Goal: Task Accomplishment & Management: Use online tool/utility

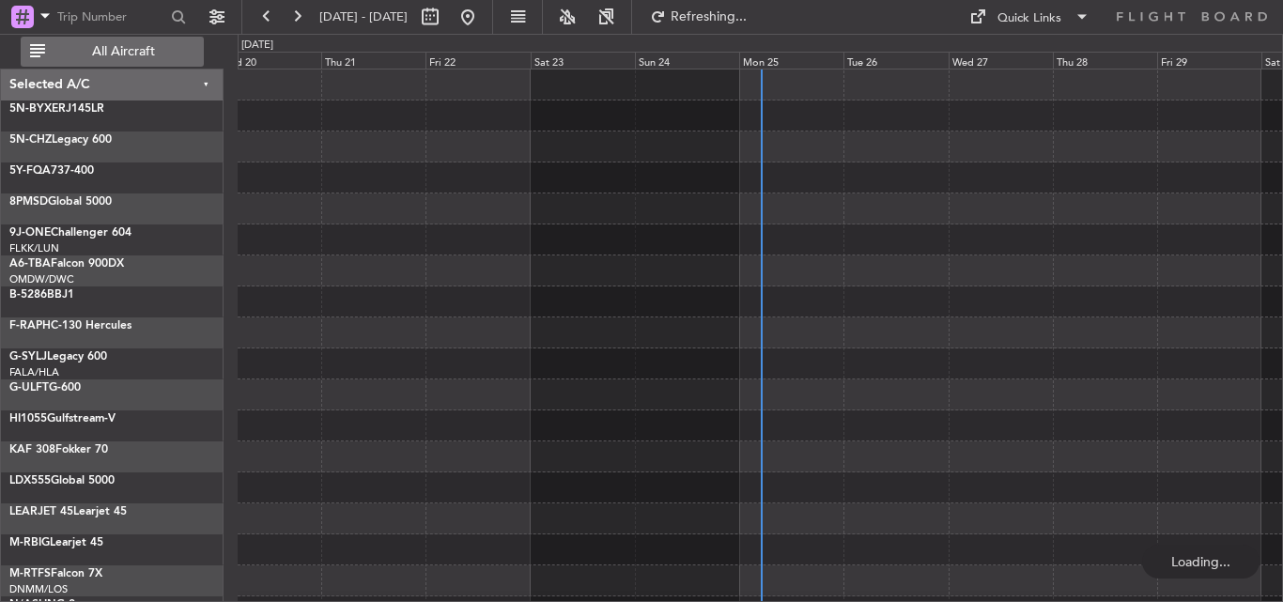
click at [114, 51] on span "All Aircraft" at bounding box center [123, 51] width 149 height 13
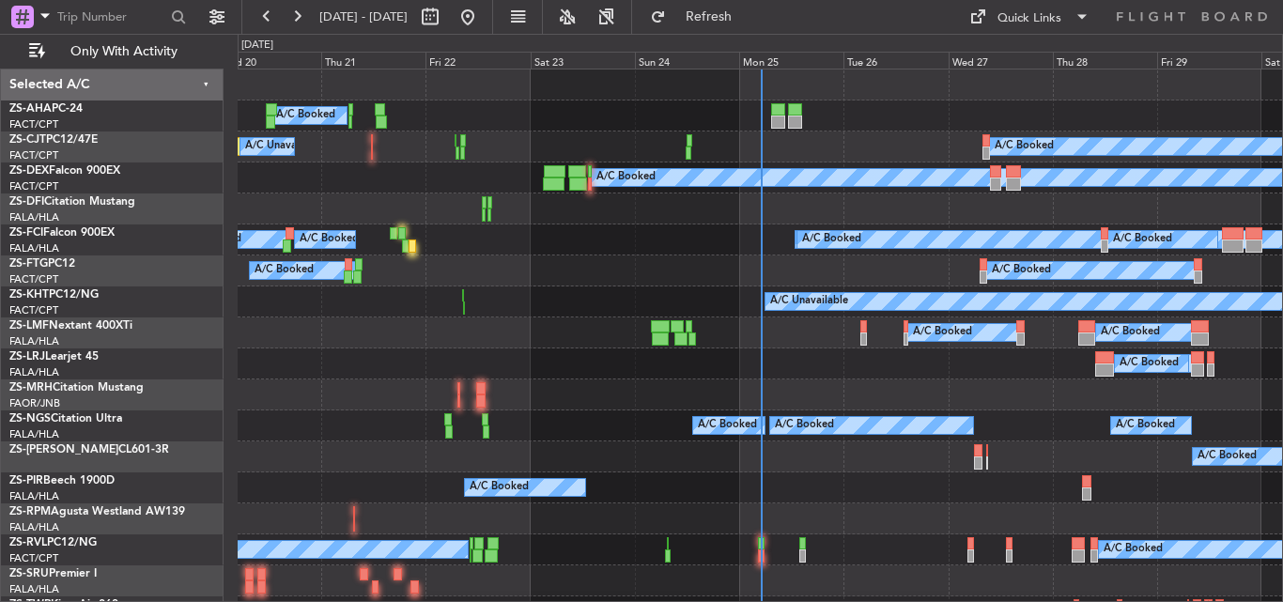
click at [759, 59] on div "Mon 25" at bounding box center [791, 60] width 104 height 17
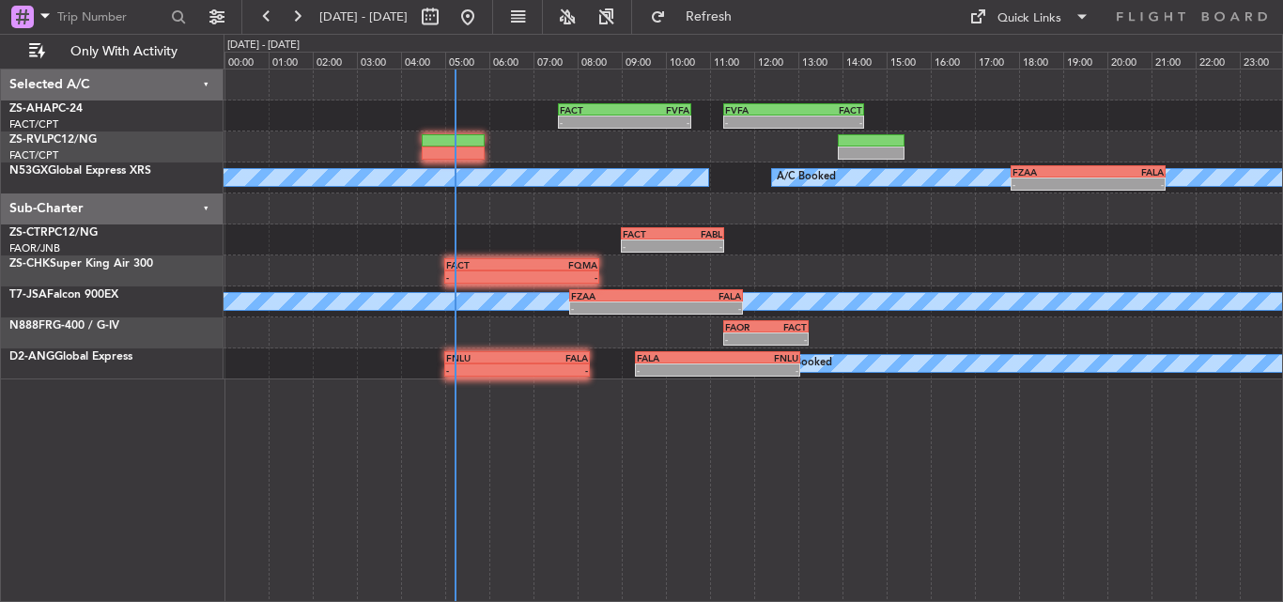
click at [248, 7] on fb-range-datepicker "[DATE] - [DATE]" at bounding box center [367, 17] width 252 height 34
click at [262, 13] on button at bounding box center [267, 17] width 30 height 30
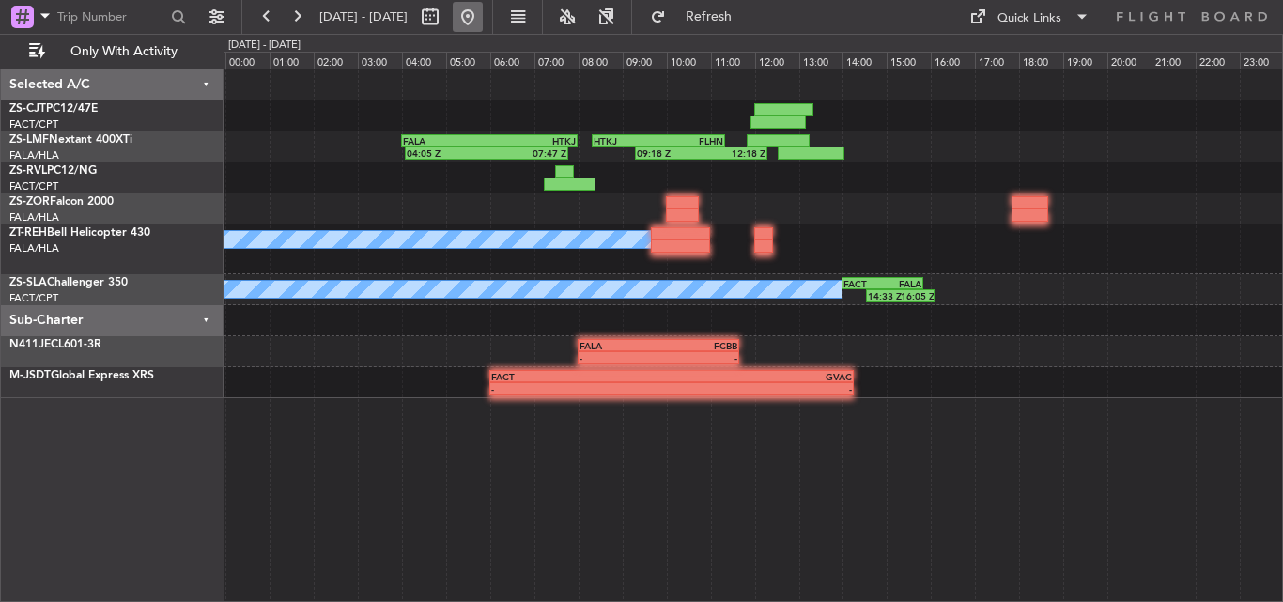
click at [483, 13] on button at bounding box center [468, 17] width 30 height 30
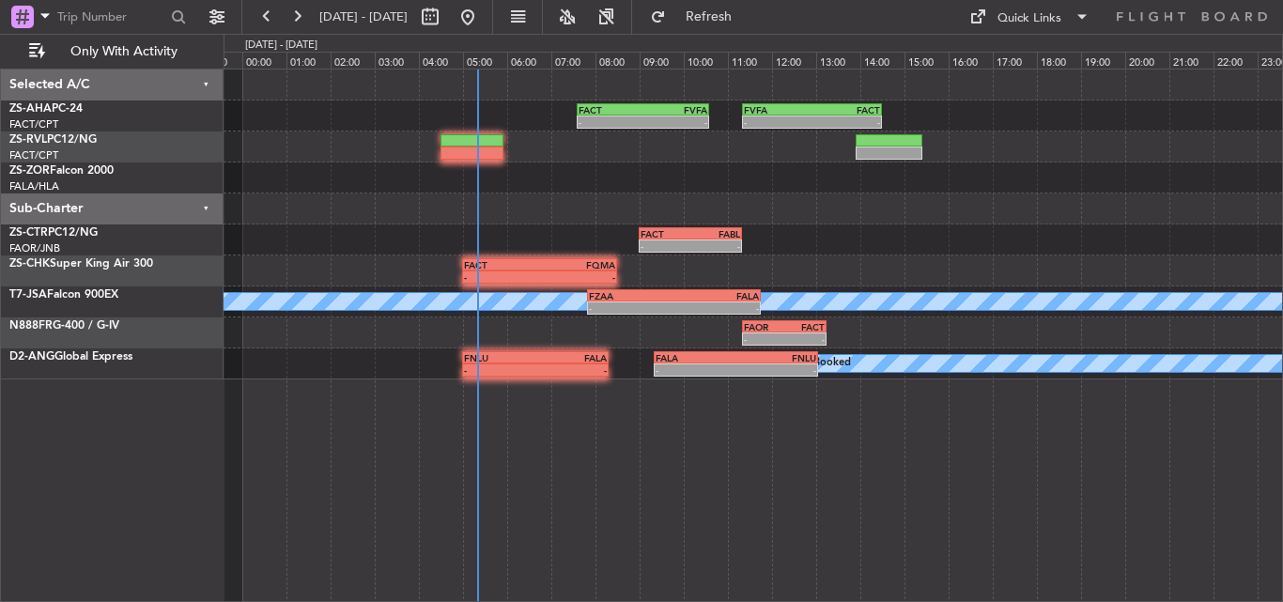
click at [302, 268] on div "FACT 07:35 Z FVFA 10:35 Z - - - - FVFA 11:20 Z FACT 14:30 Z - - FACT 09:00 Z FA…" at bounding box center [752, 224] width 1058 height 310
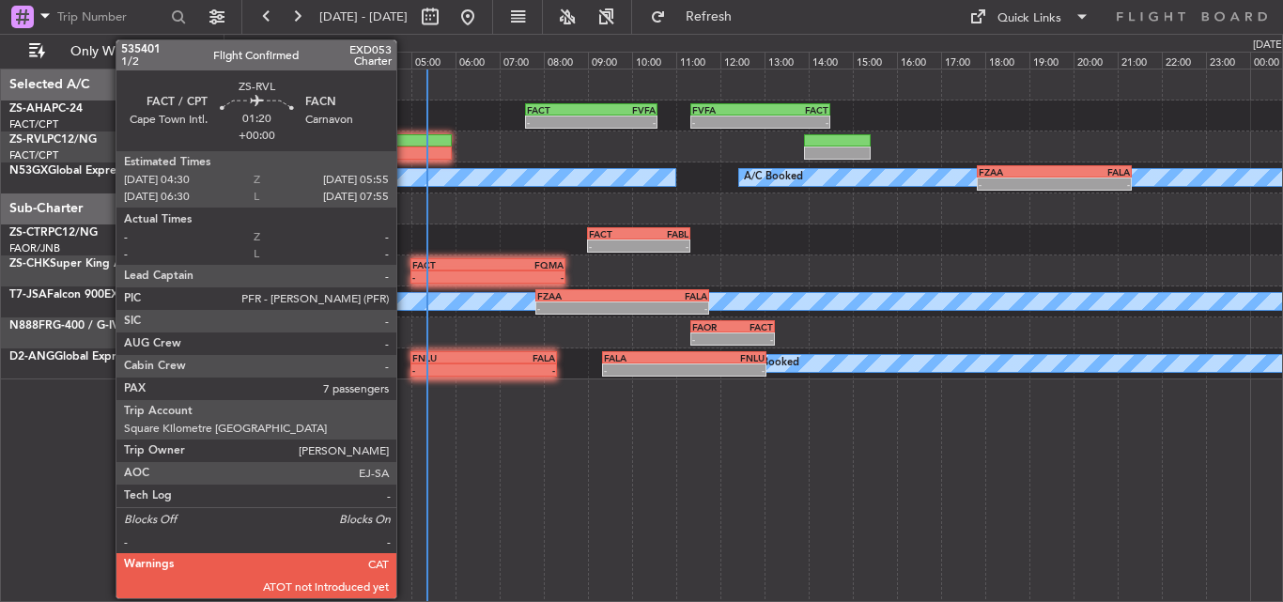
click at [406, 150] on div at bounding box center [420, 152] width 63 height 13
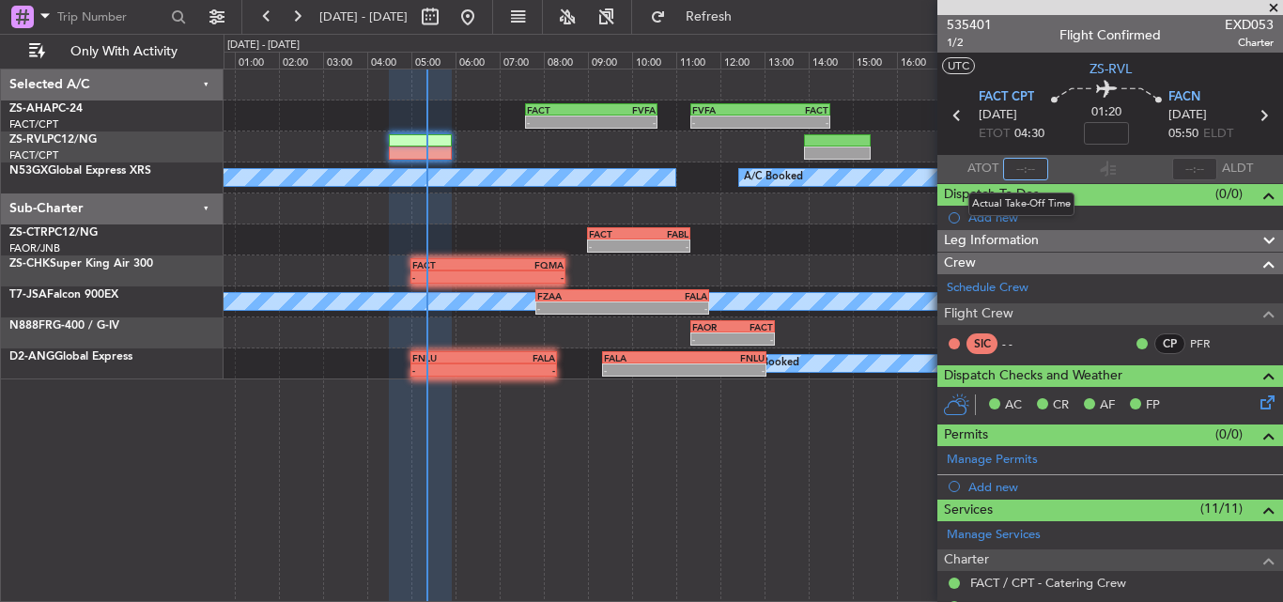
click at [1020, 164] on input "text" at bounding box center [1025, 169] width 45 height 23
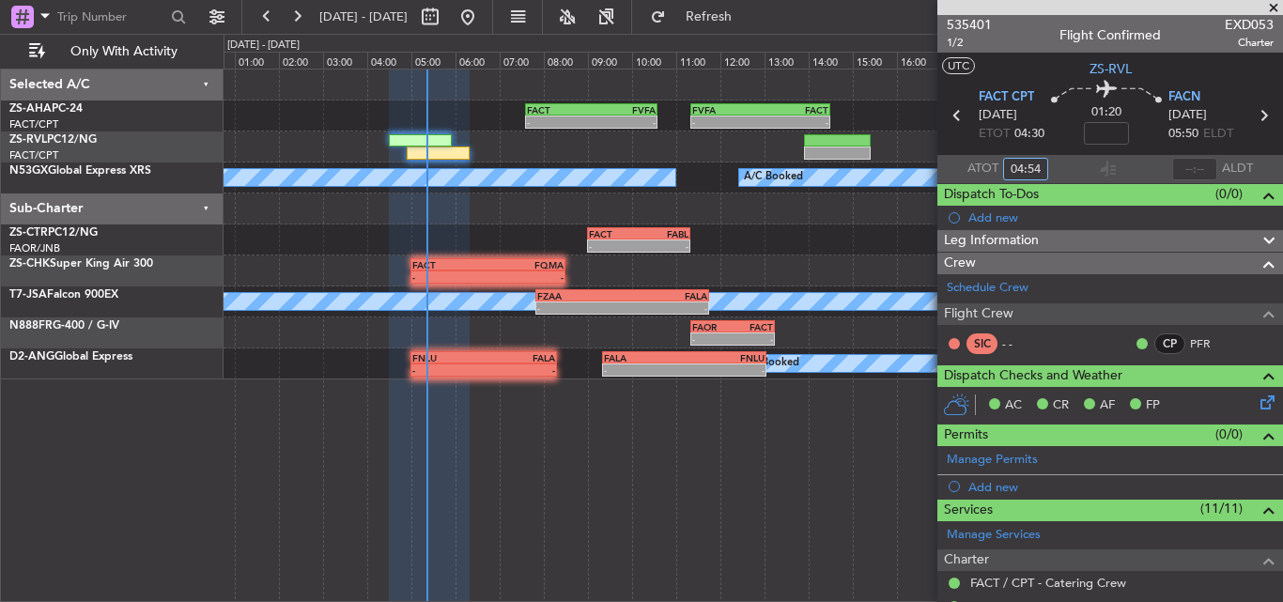
type input "04:54"
click at [1282, 3] on span at bounding box center [1273, 8] width 19 height 17
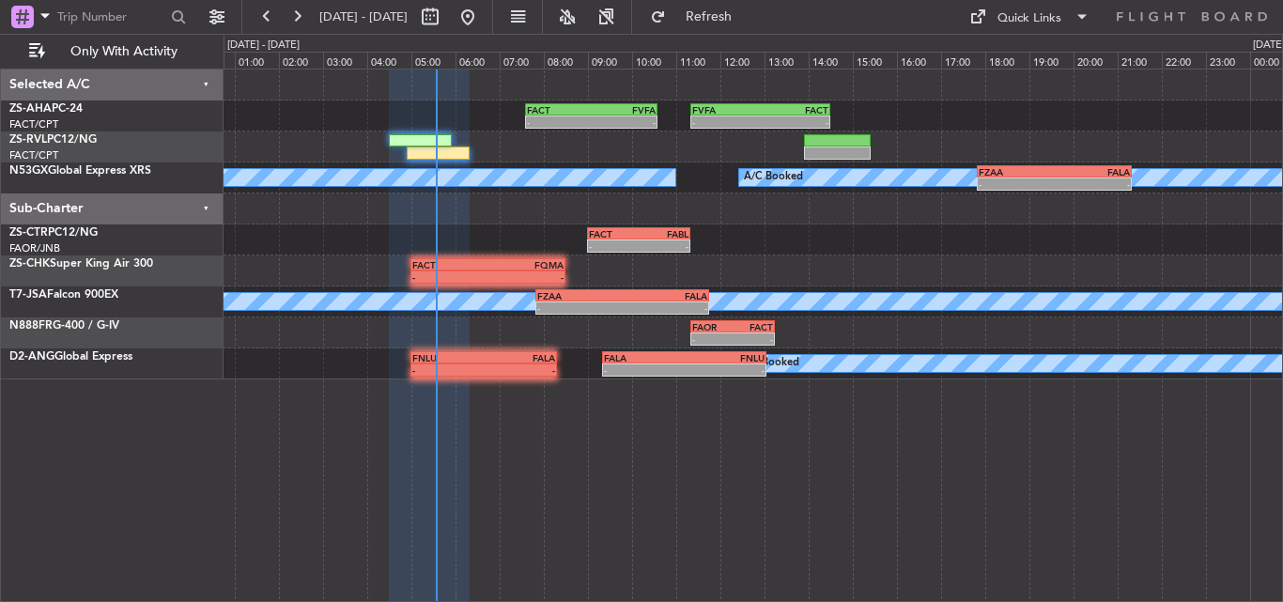
type input "0"
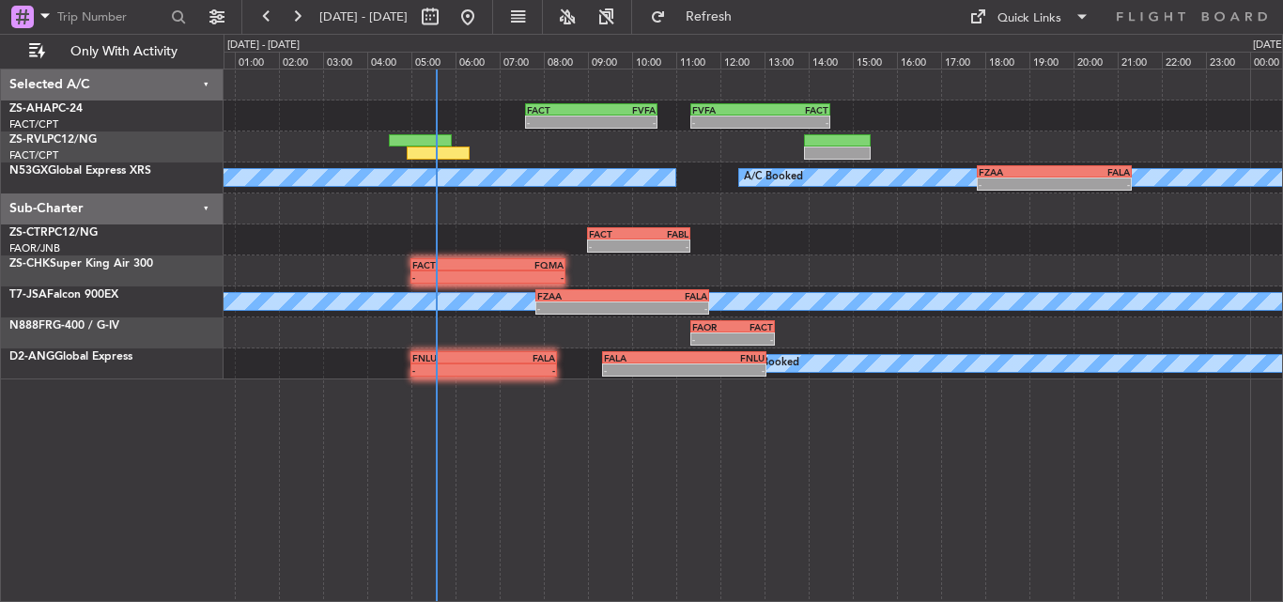
click at [376, 601] on div "- - FACT 07:35 Z FVFA 10:35 Z - - FVFA 11:20 Z FACT 14:30 Z A/C Booked A/C Book…" at bounding box center [641, 318] width 1283 height 568
